Goal: Task Accomplishment & Management: Manage account settings

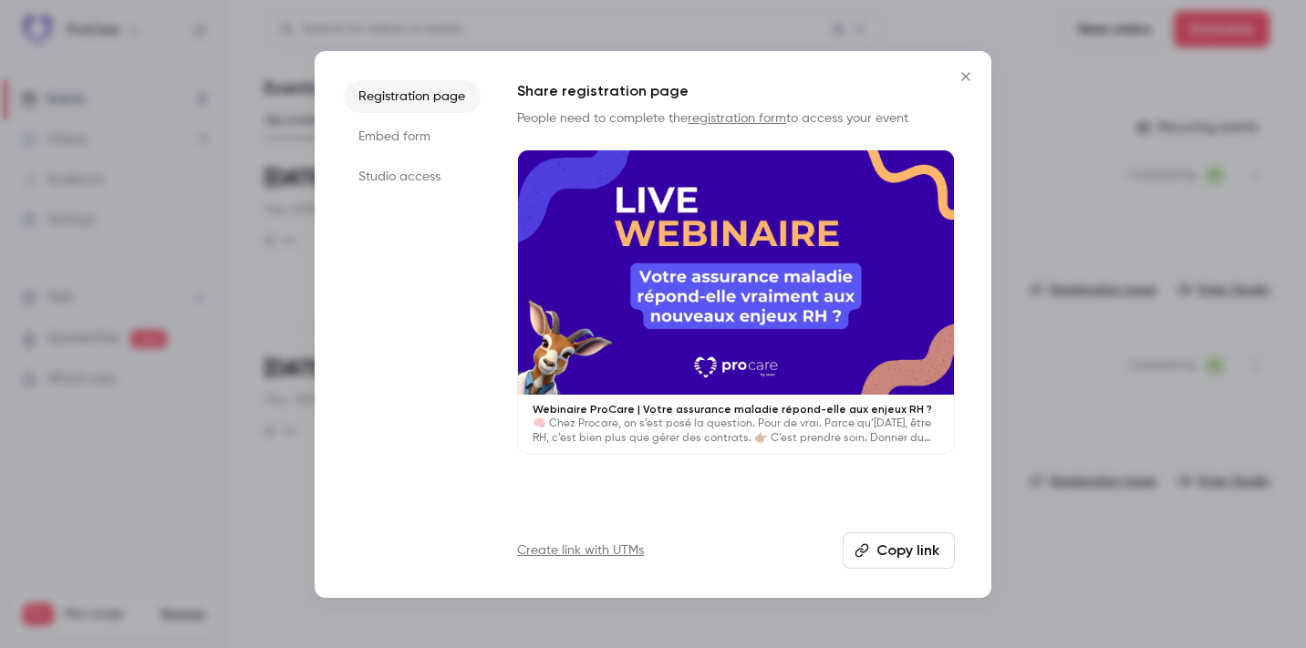
click at [975, 77] on icon "Close" at bounding box center [966, 76] width 22 height 15
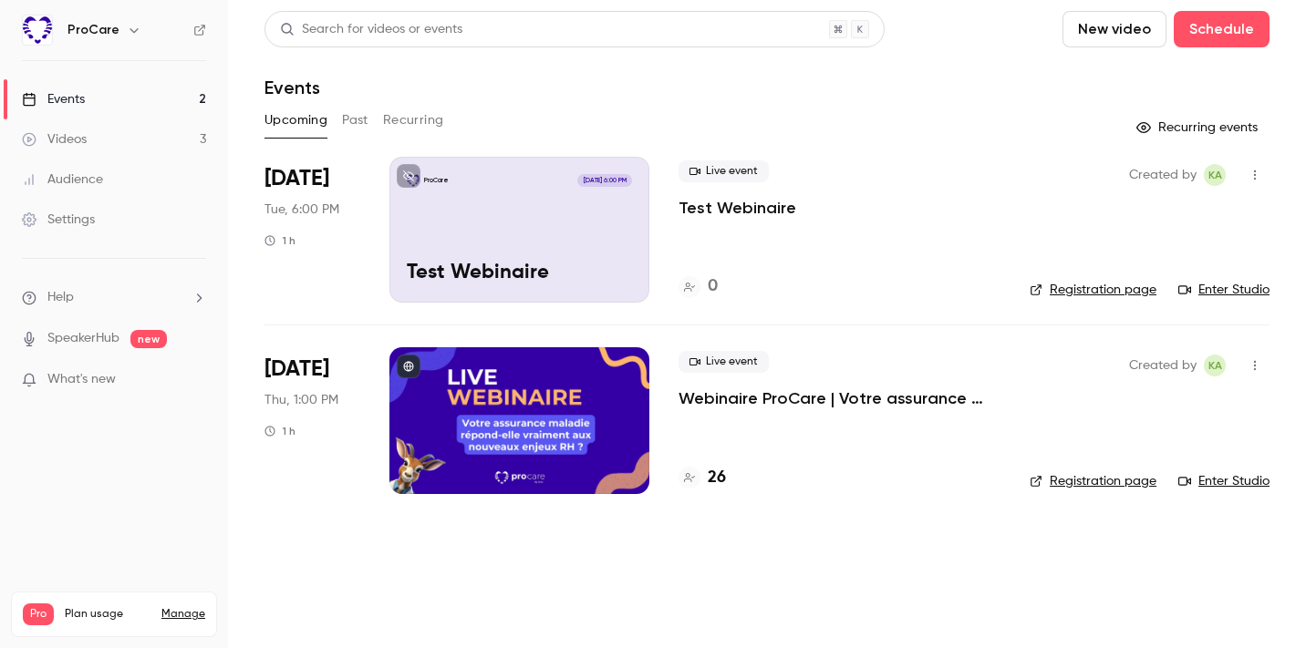
click at [930, 398] on p "Webinaire ProCare | Votre assurance maladie répond-elle aux enjeux RH ?" at bounding box center [839, 398] width 322 height 22
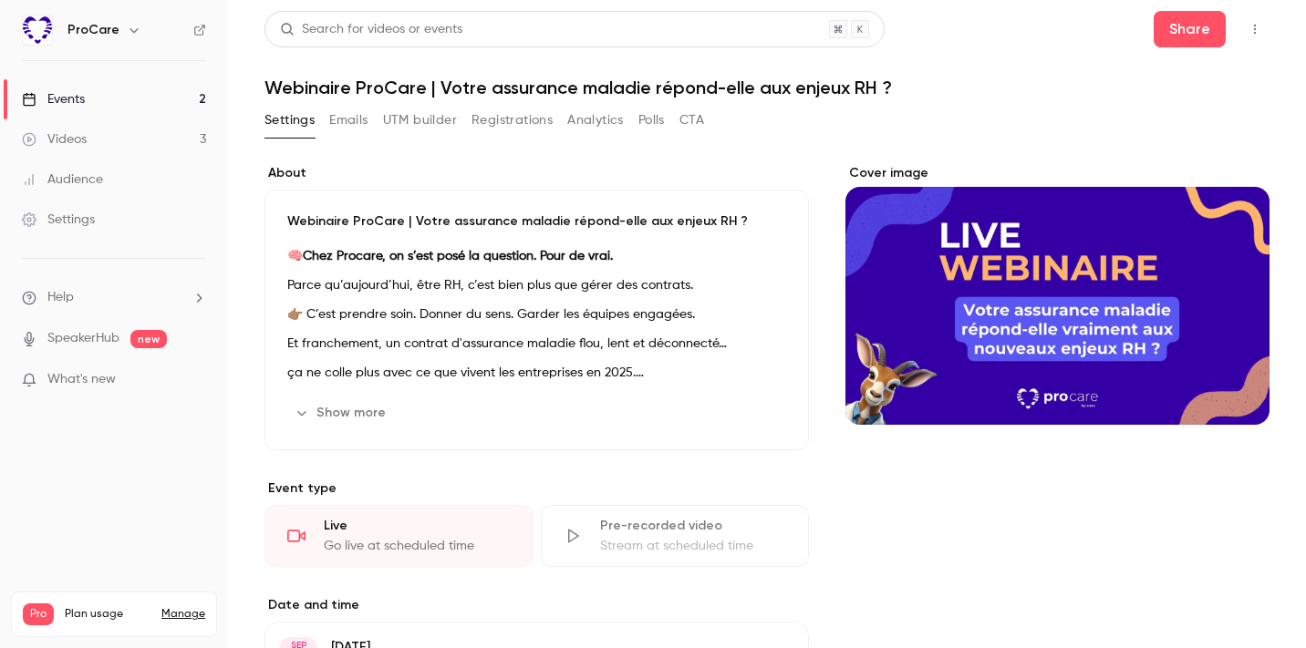
click at [497, 120] on button "Registrations" at bounding box center [511, 120] width 81 height 29
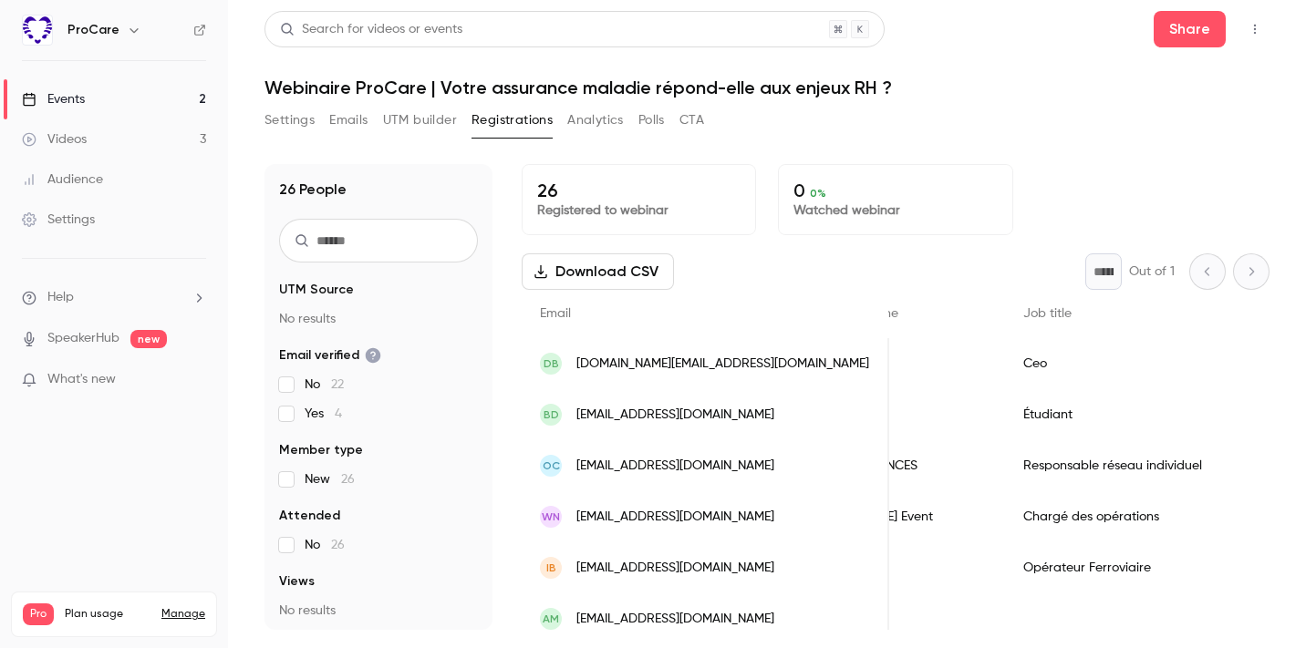
scroll to position [0, 640]
